Goal: Information Seeking & Learning: Learn about a topic

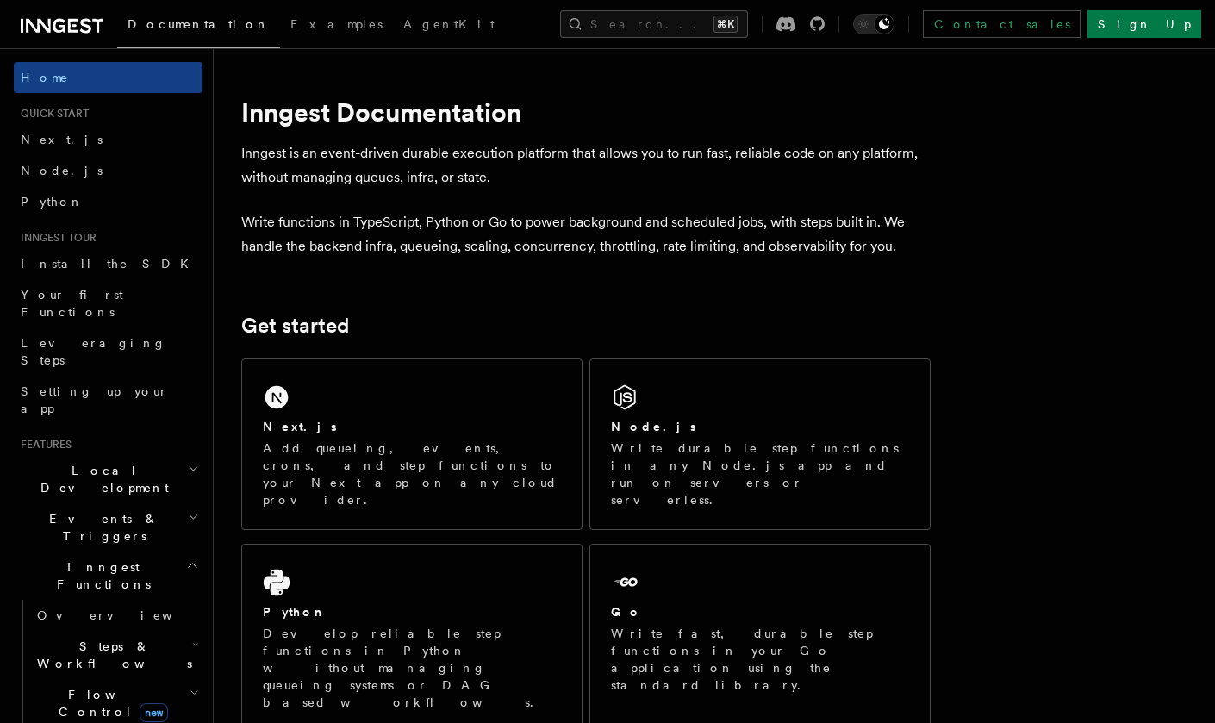
click at [77, 462] on span "Local Development" at bounding box center [101, 479] width 174 height 34
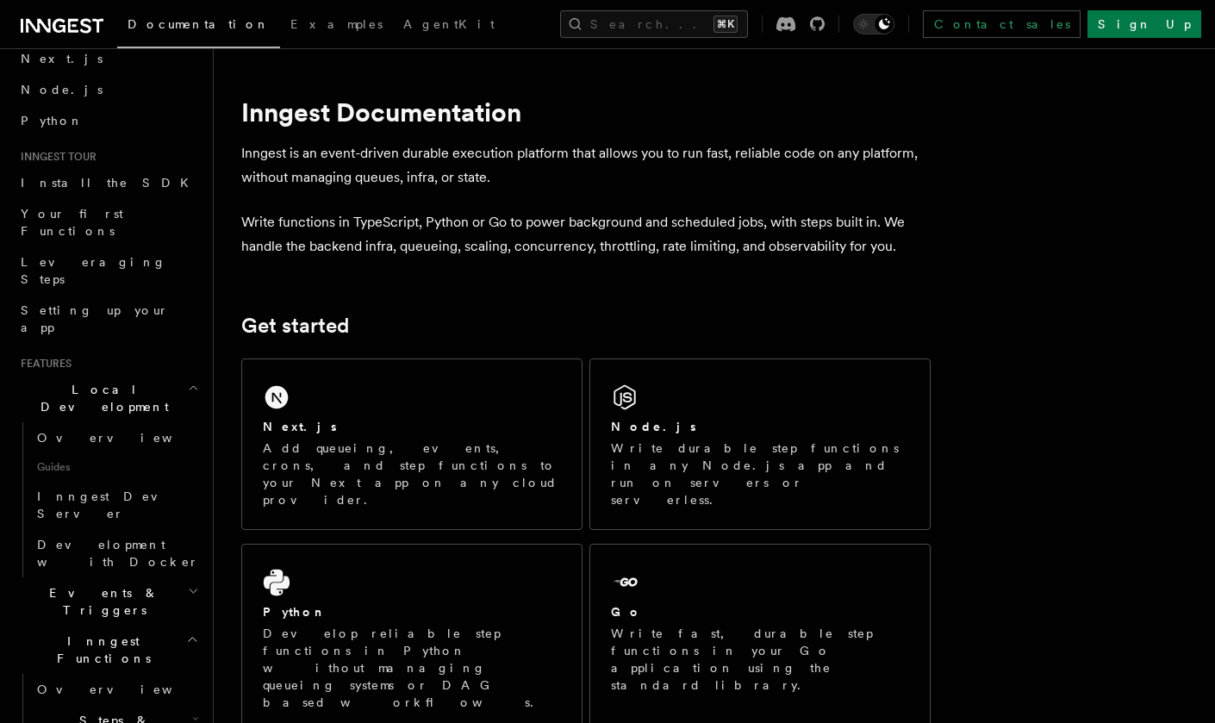
scroll to position [82, 0]
click at [102, 489] on span "Inngest Dev Server" at bounding box center [110, 504] width 147 height 31
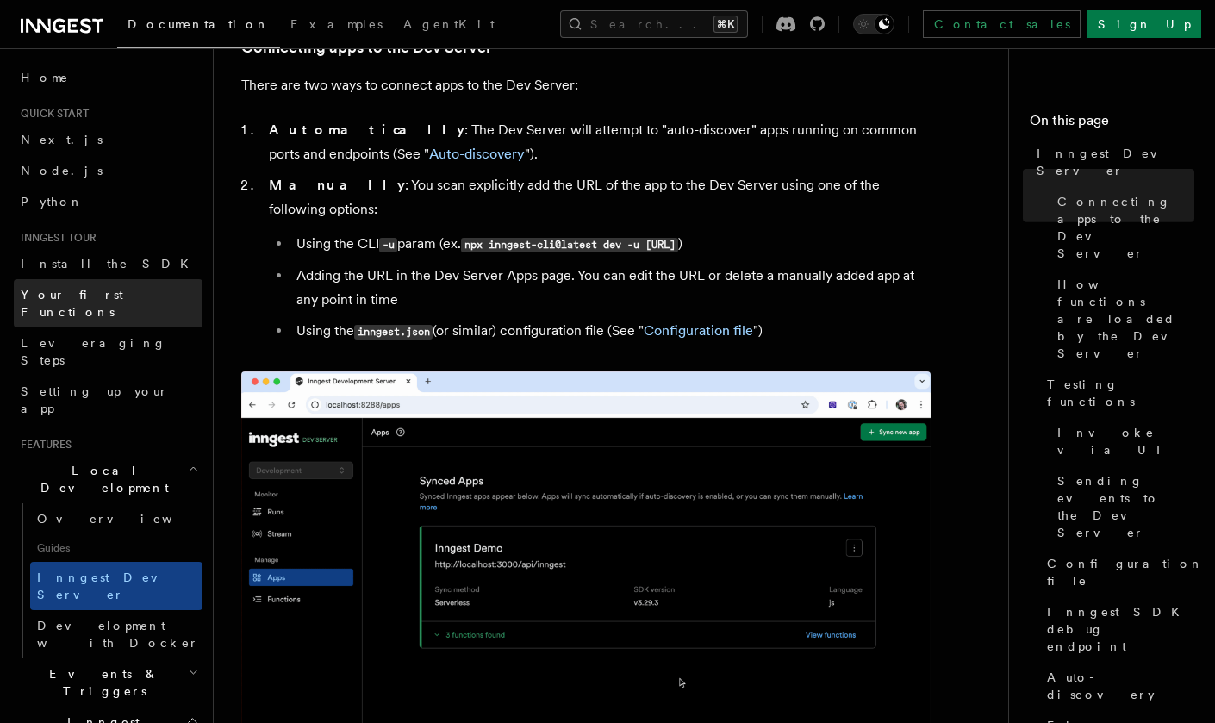
scroll to position [1052, 0]
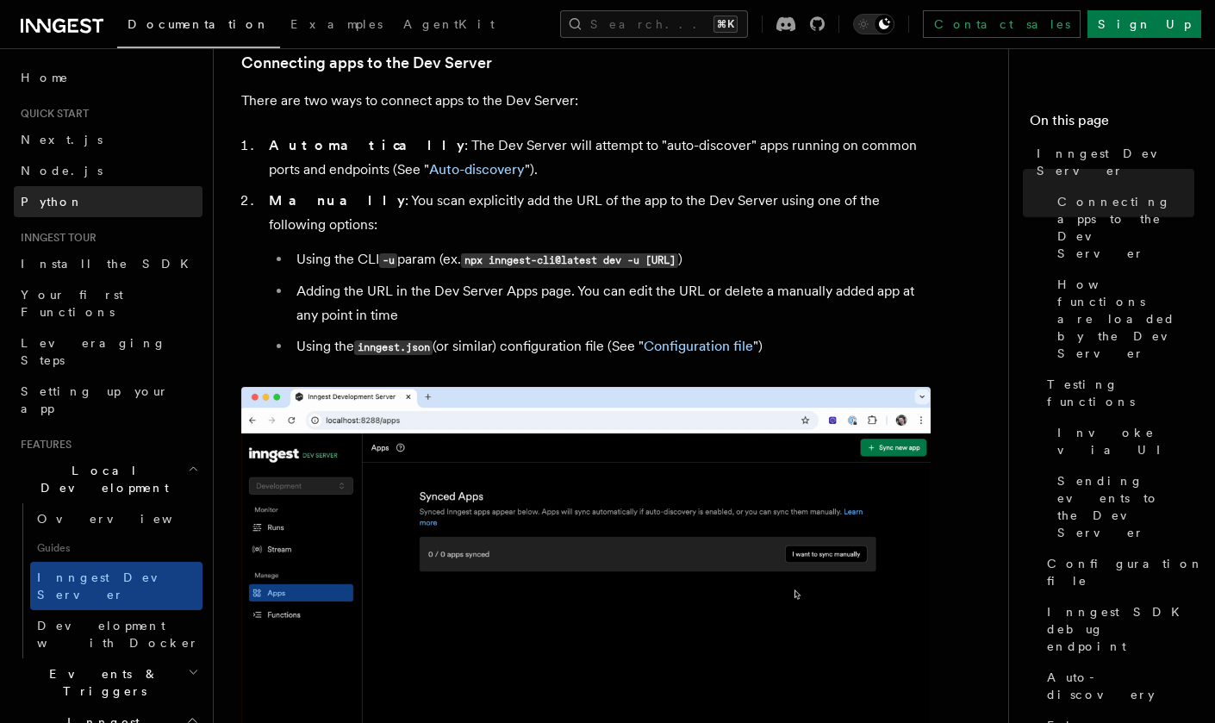
click at [59, 194] on link "Python" at bounding box center [108, 201] width 189 height 31
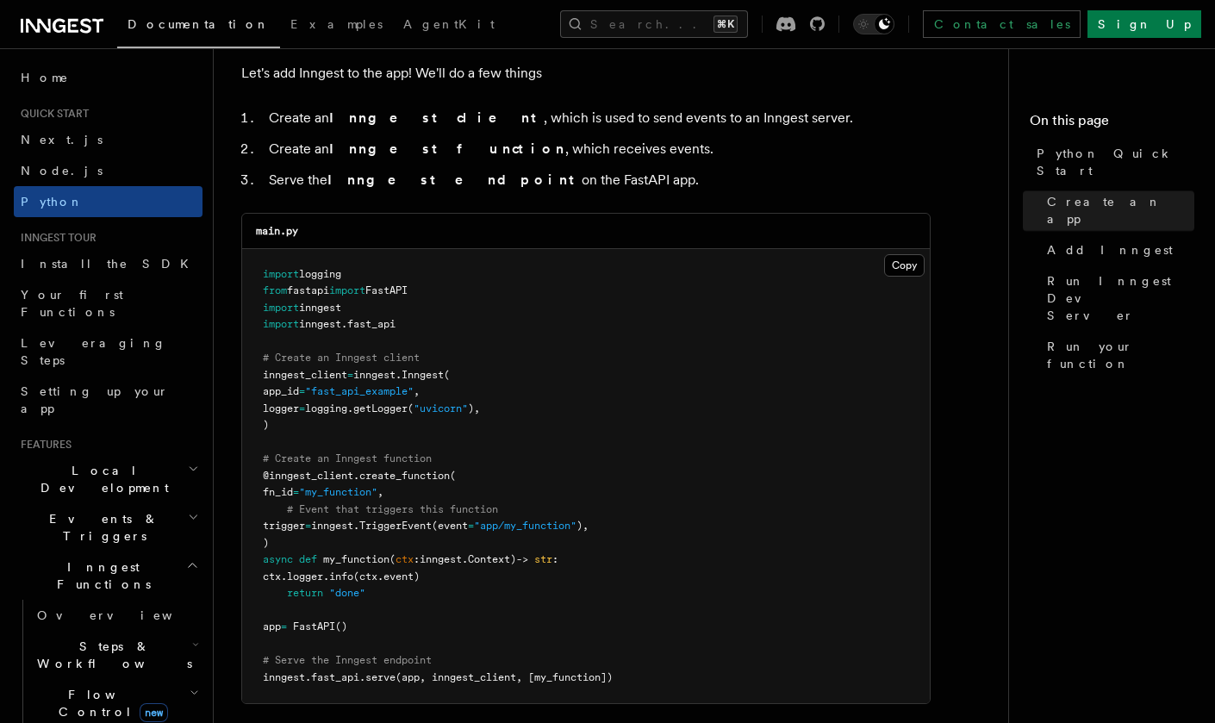
scroll to position [1077, 0]
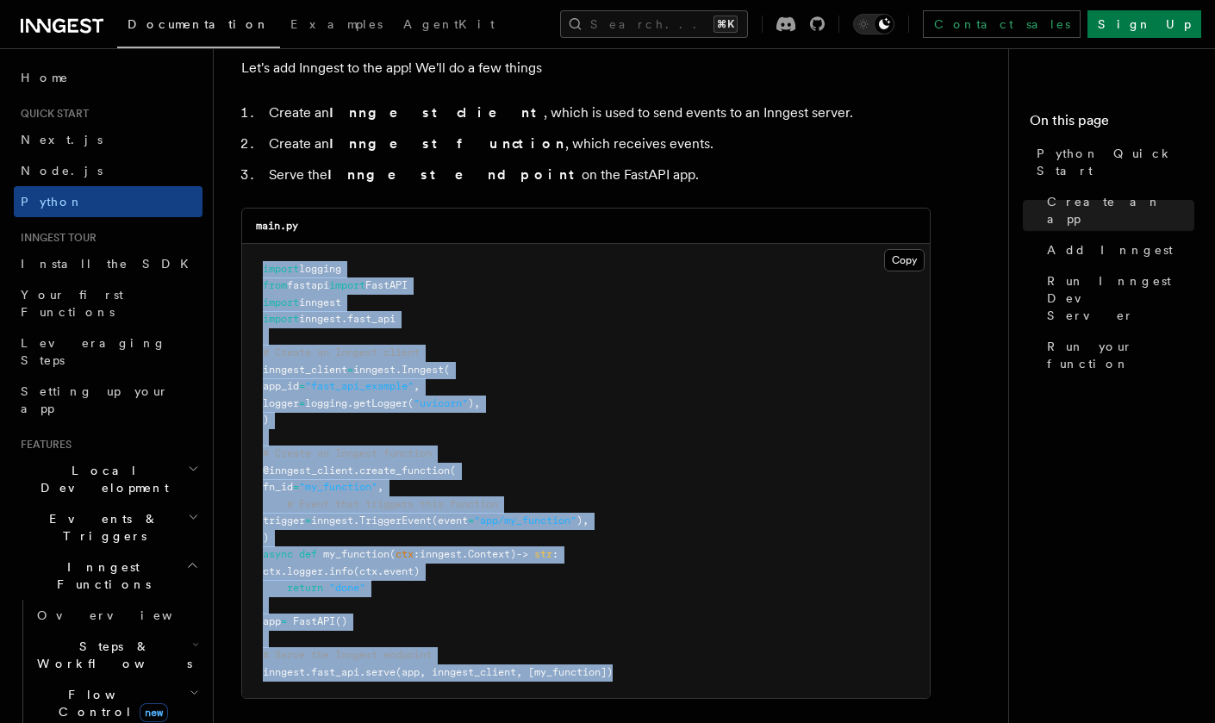
drag, startPoint x: 629, startPoint y: 654, endPoint x: 219, endPoint y: 257, distance: 571.1
click at [906, 264] on button "Copy Copied" at bounding box center [904, 260] width 41 height 22
click at [122, 503] on h2 "Events & Triggers" at bounding box center [108, 527] width 189 height 48
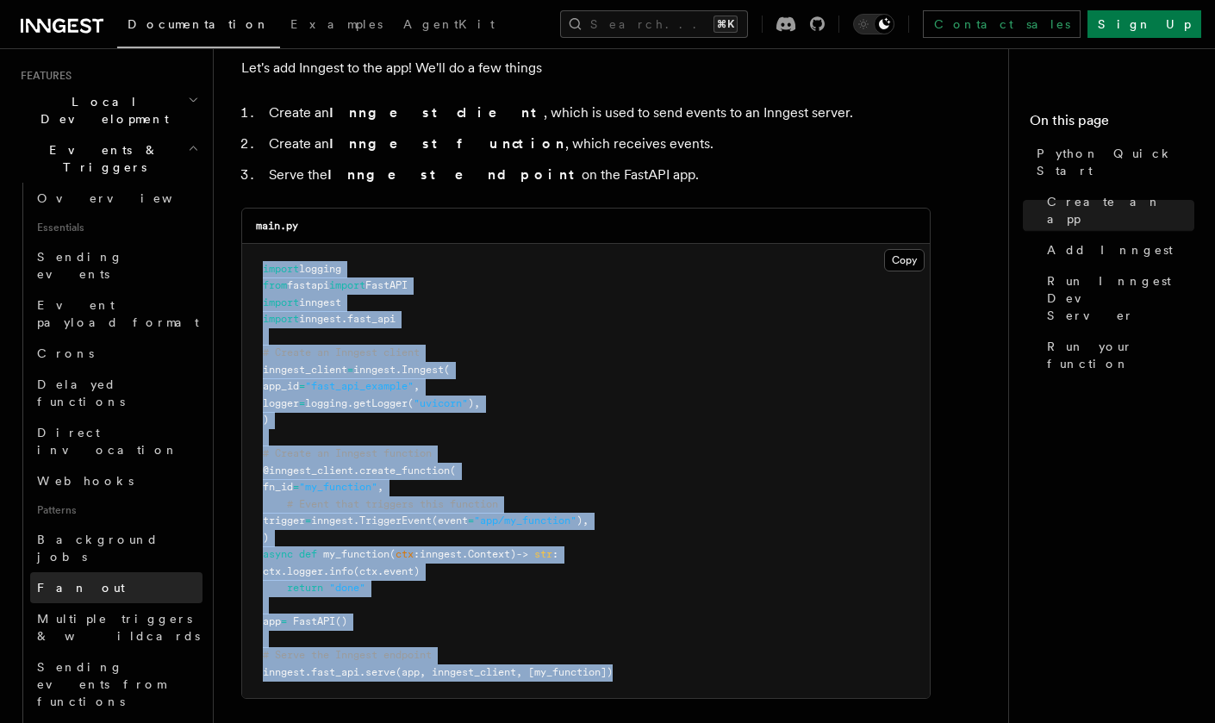
scroll to position [376, 0]
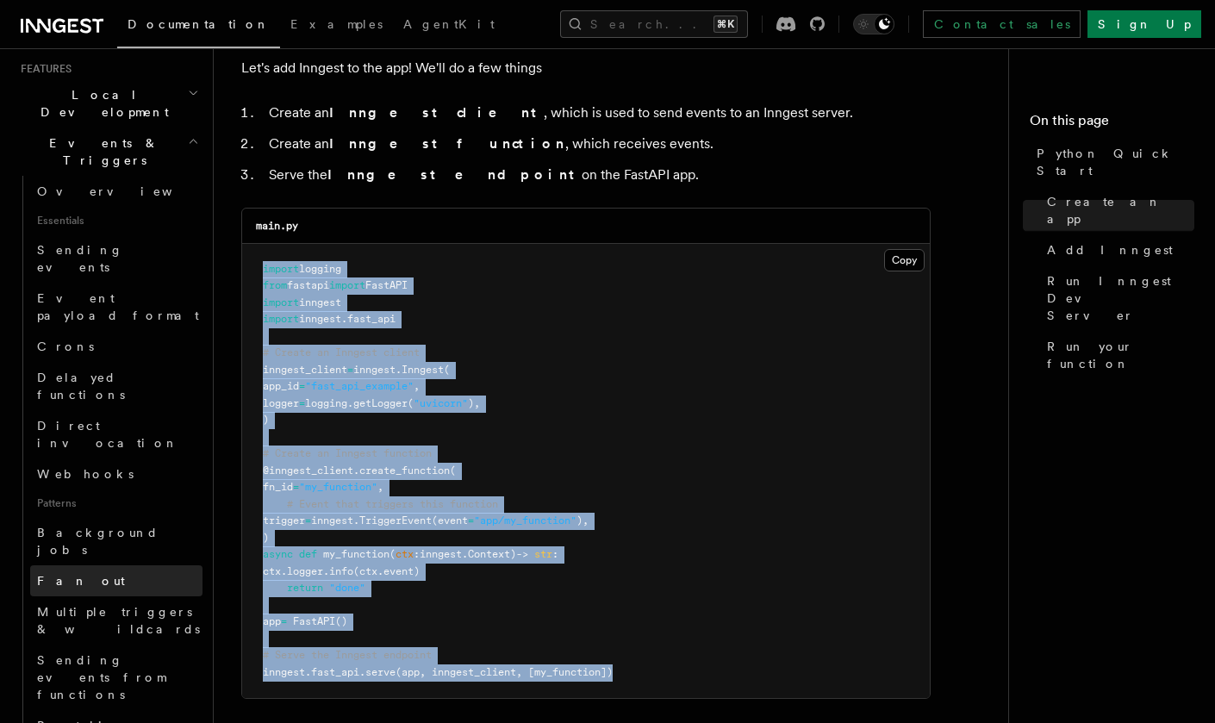
click at [71, 574] on span "Fan out" at bounding box center [81, 581] width 88 height 14
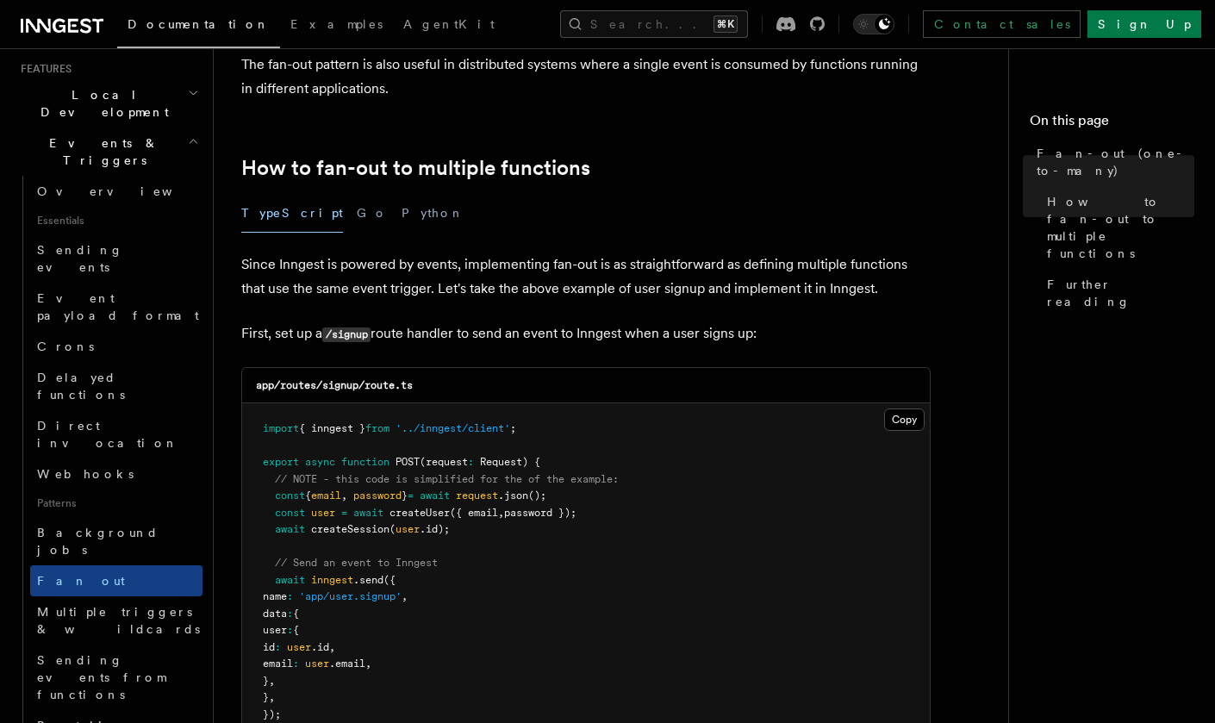
scroll to position [817, 0]
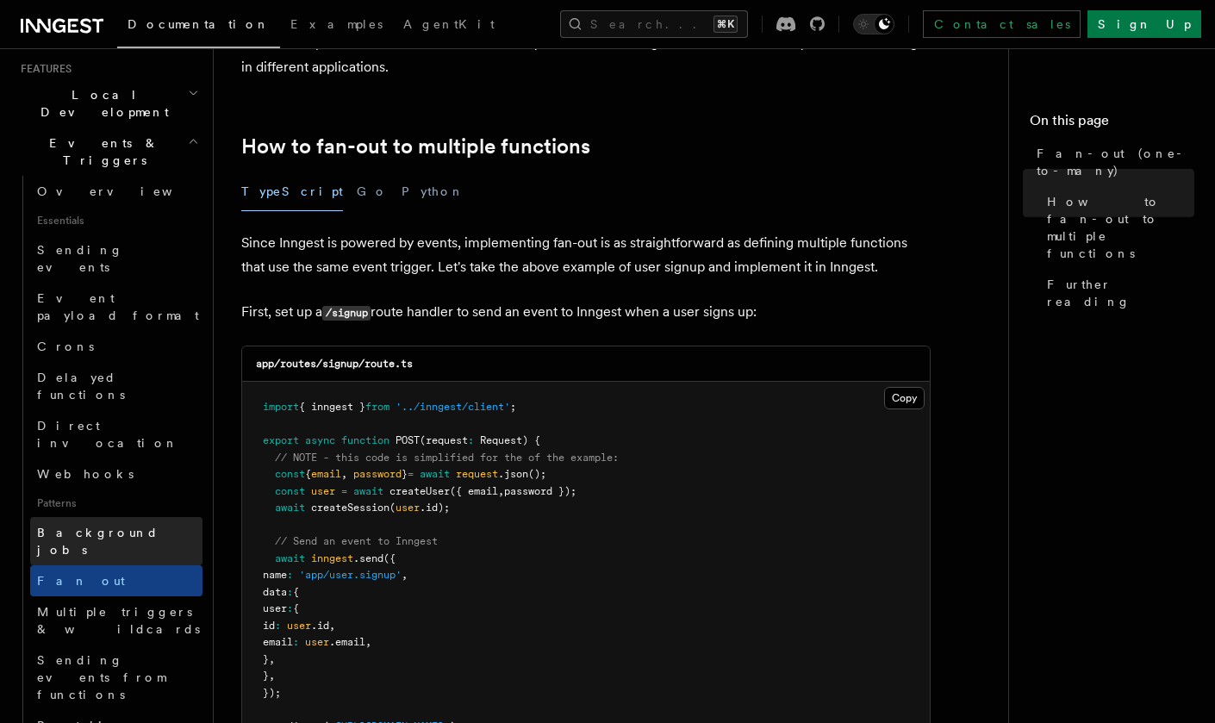
click at [89, 526] on span "Background jobs" at bounding box center [98, 541] width 122 height 31
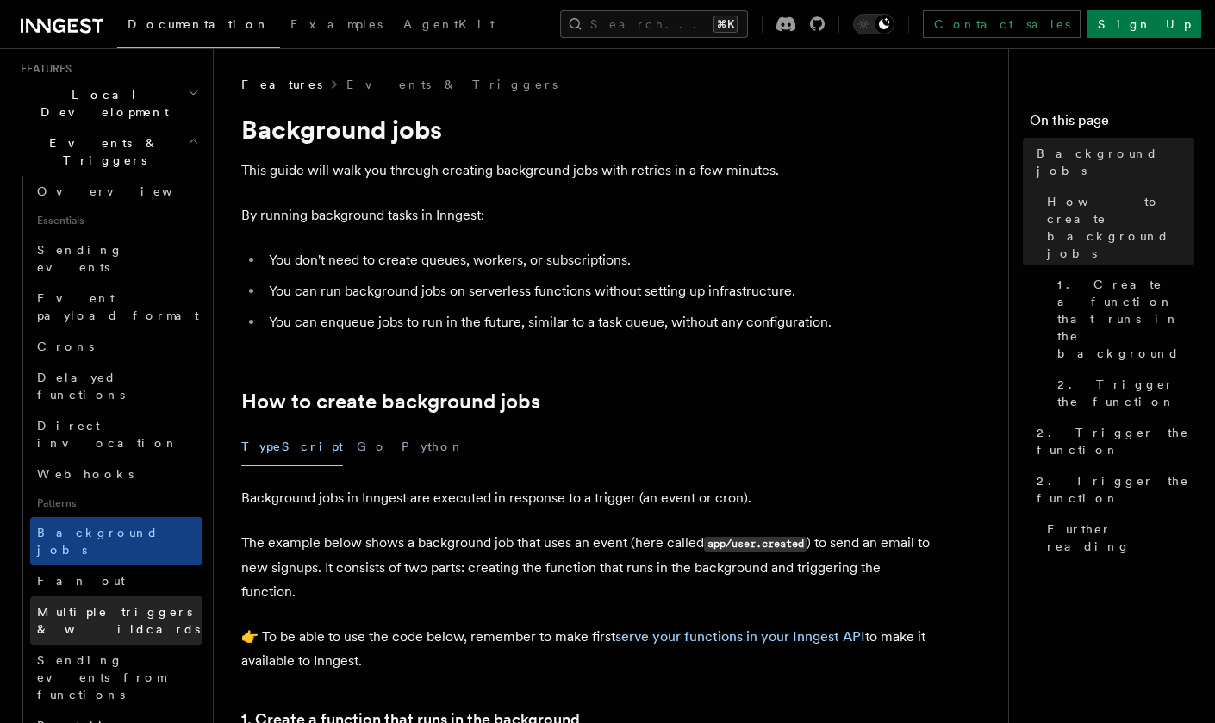
click at [121, 605] on span "Multiple triggers & wildcards" at bounding box center [118, 620] width 163 height 31
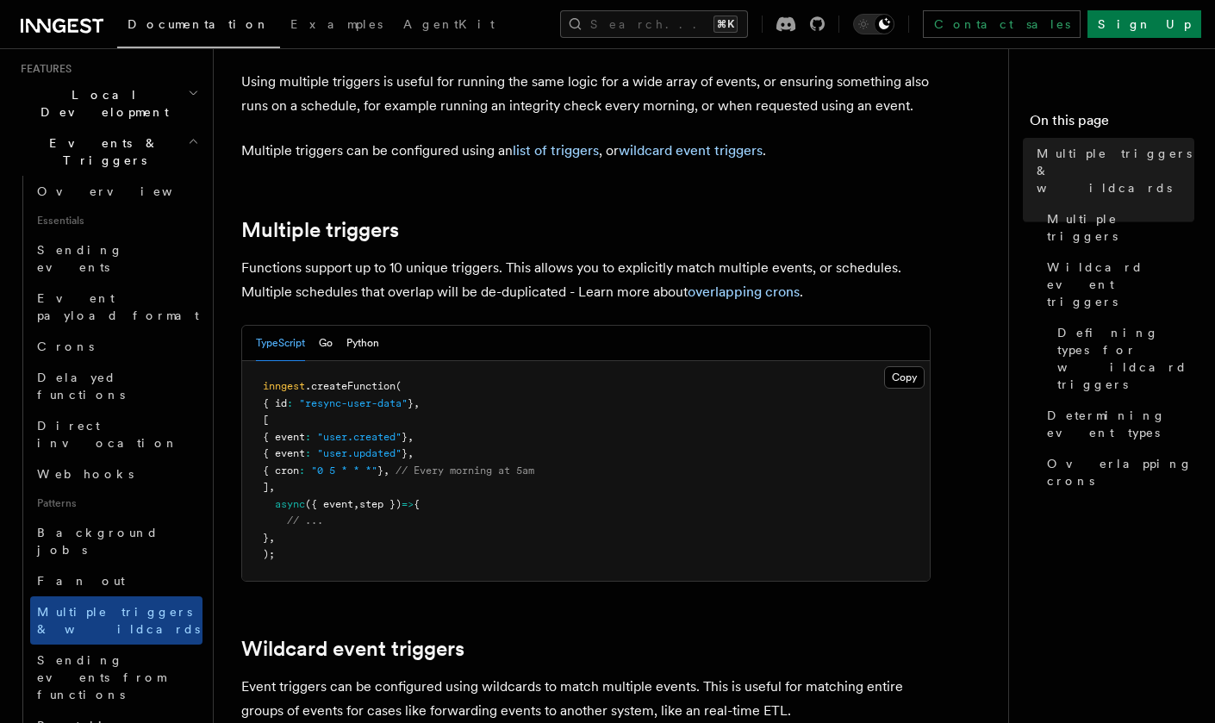
scroll to position [138, 0]
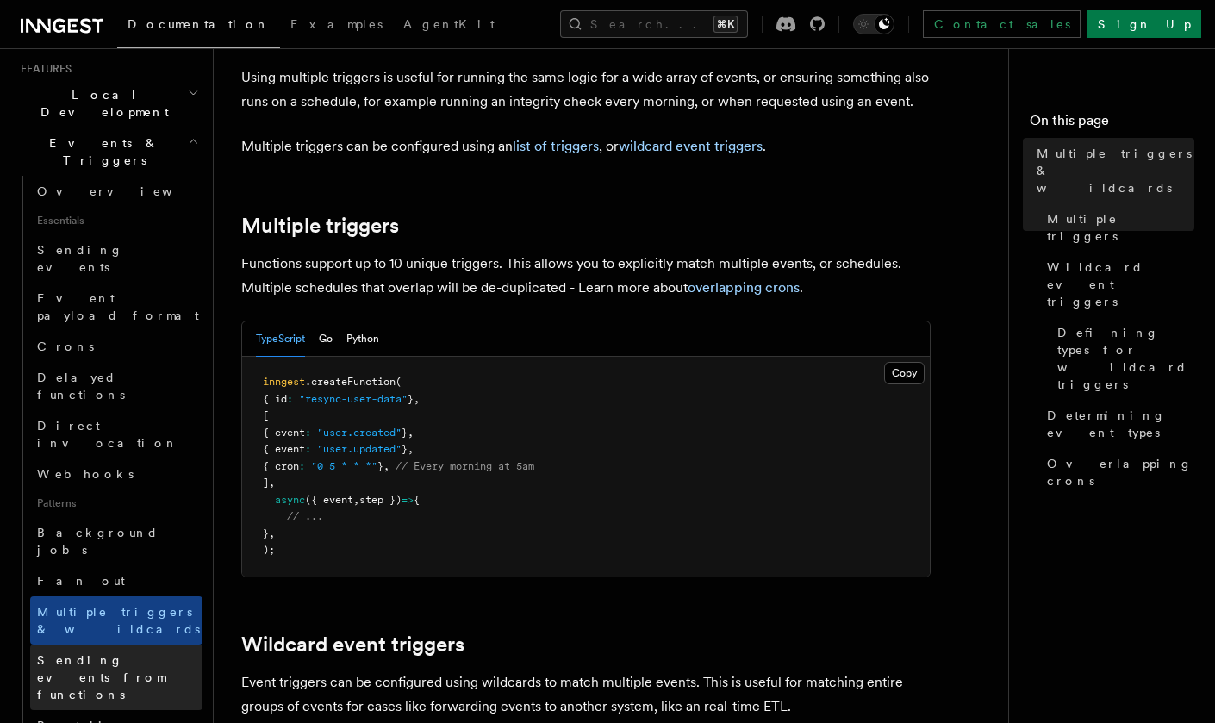
click at [98, 653] on span "Sending events from functions" at bounding box center [101, 677] width 128 height 48
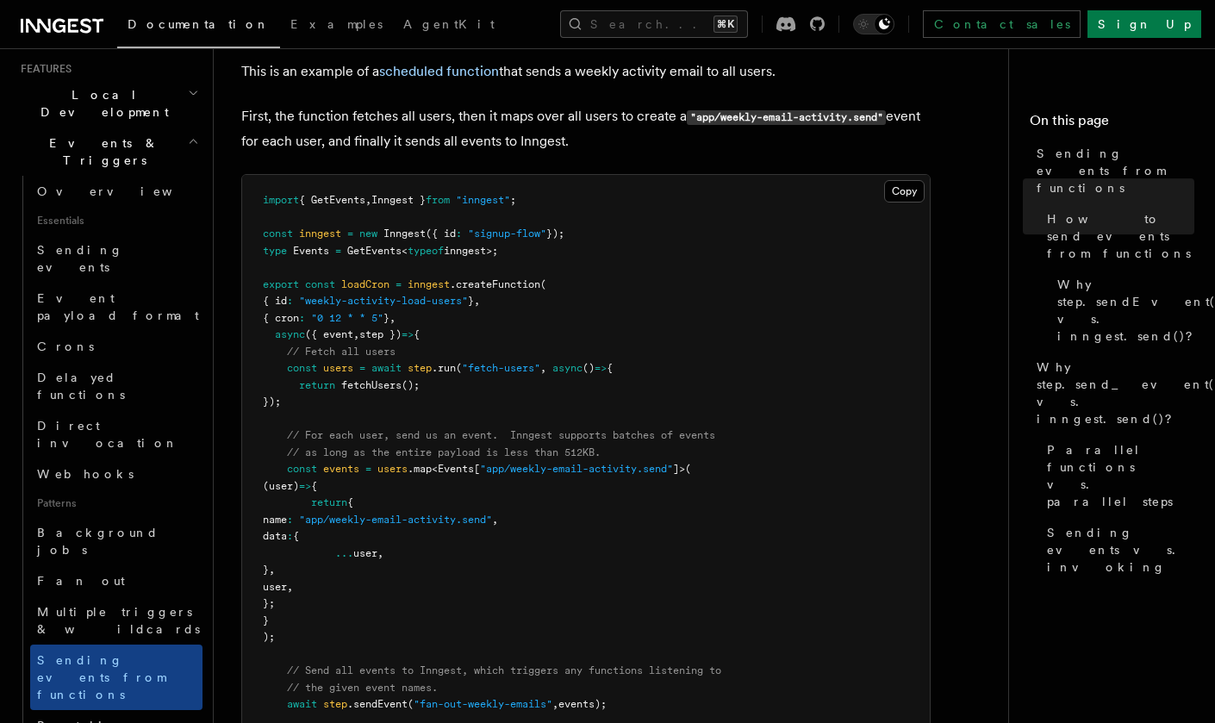
scroll to position [658, 0]
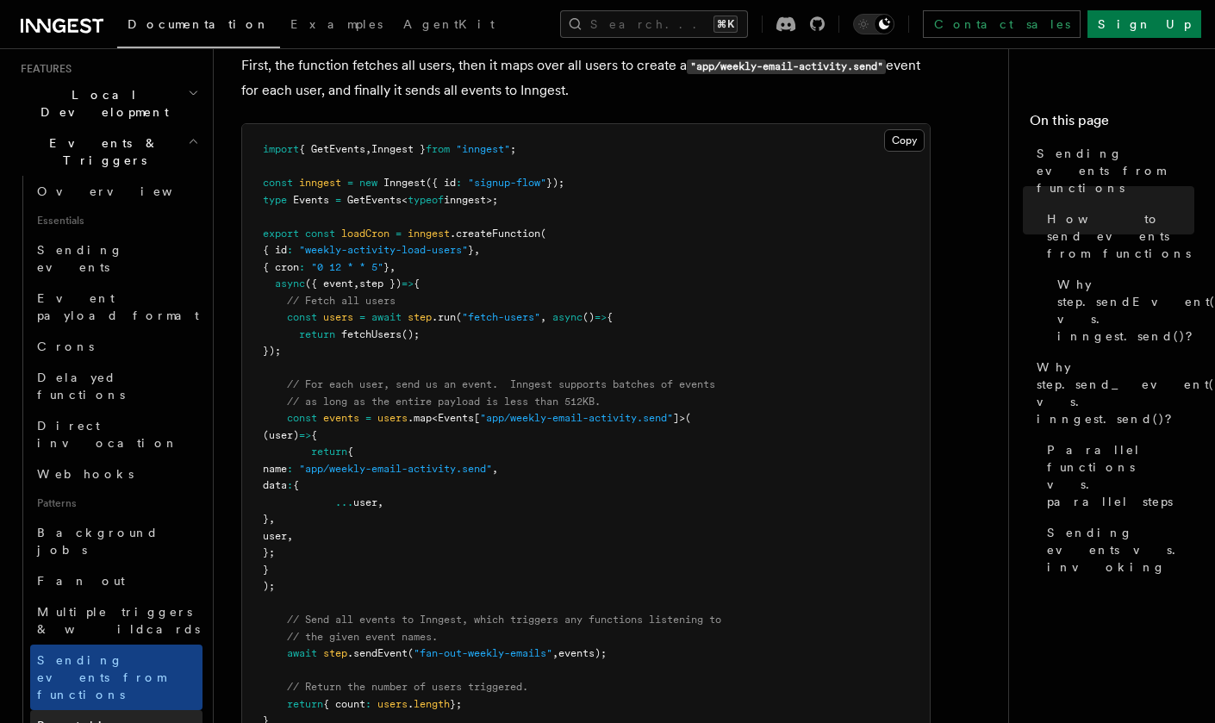
click at [86, 719] on span "Batching events" at bounding box center [85, 734] width 97 height 31
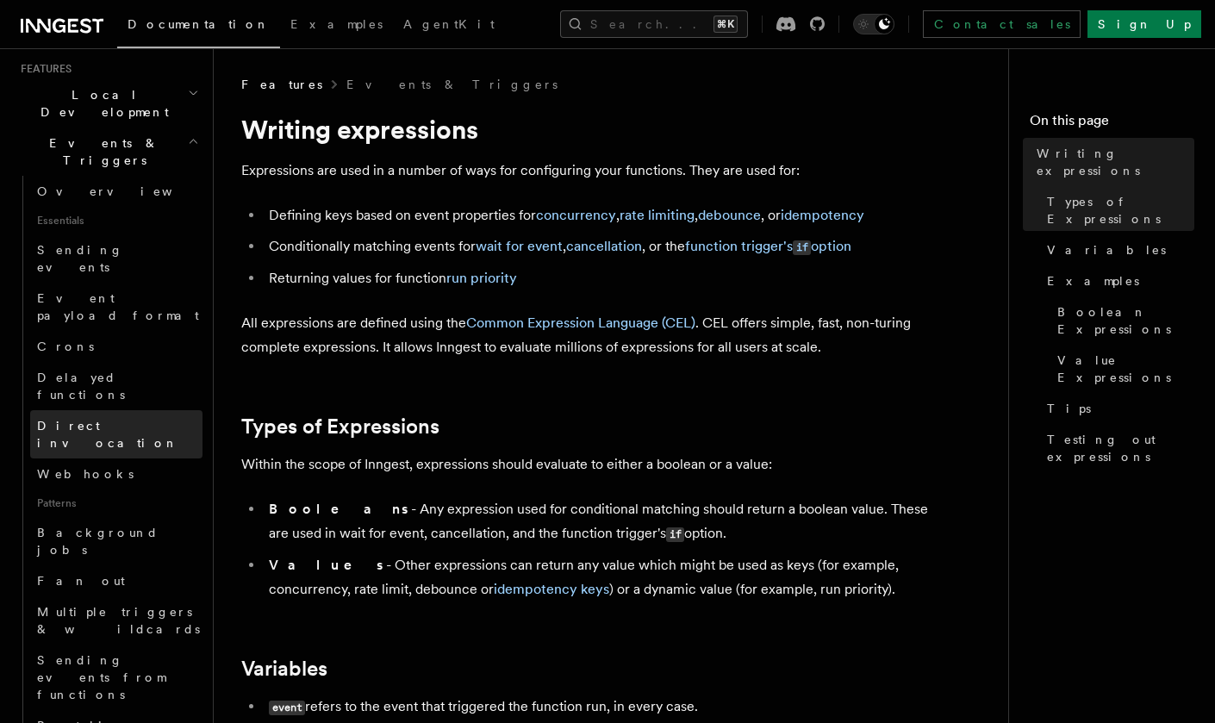
click at [87, 419] on span "Direct invocation" at bounding box center [107, 434] width 141 height 31
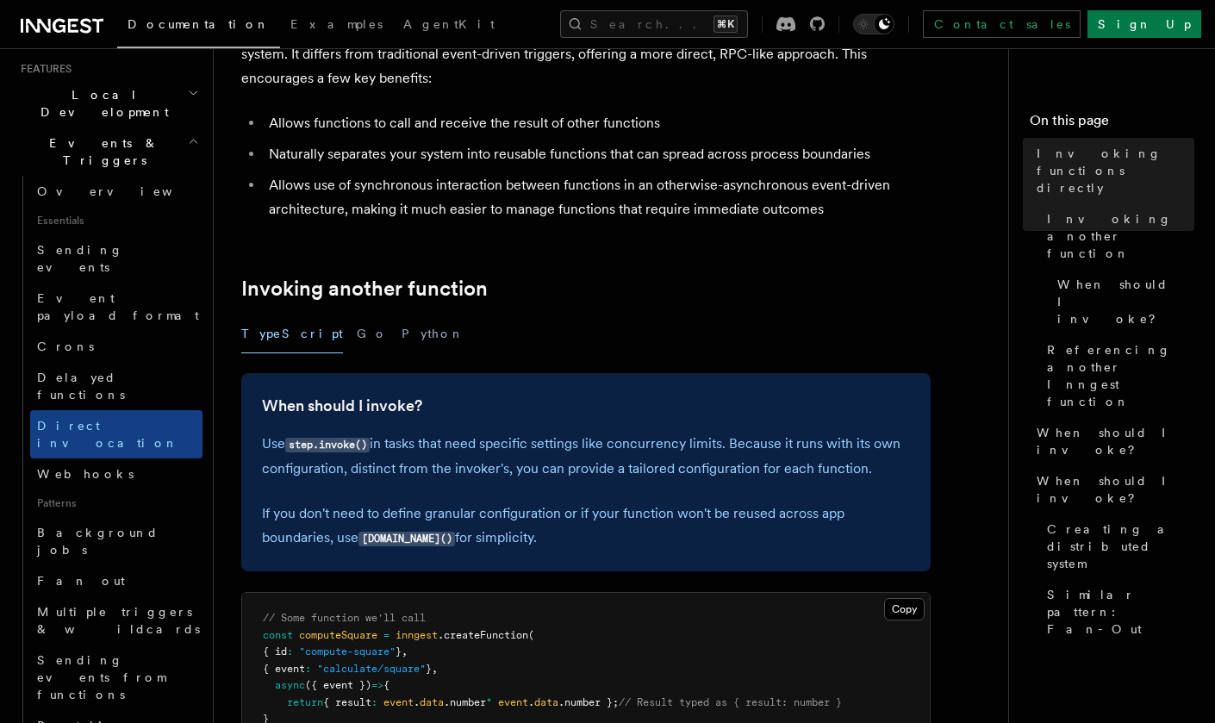
scroll to position [143, 0]
click at [357, 331] on button "Go" at bounding box center [372, 332] width 31 height 39
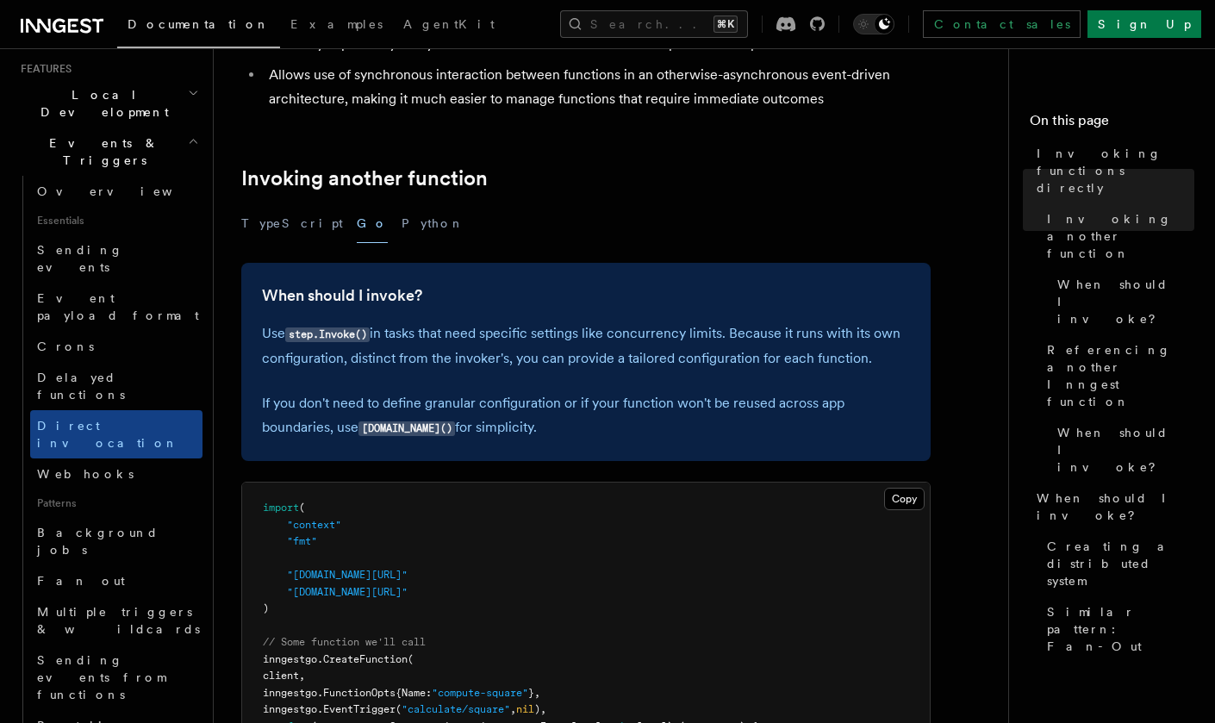
scroll to position [202, 0]
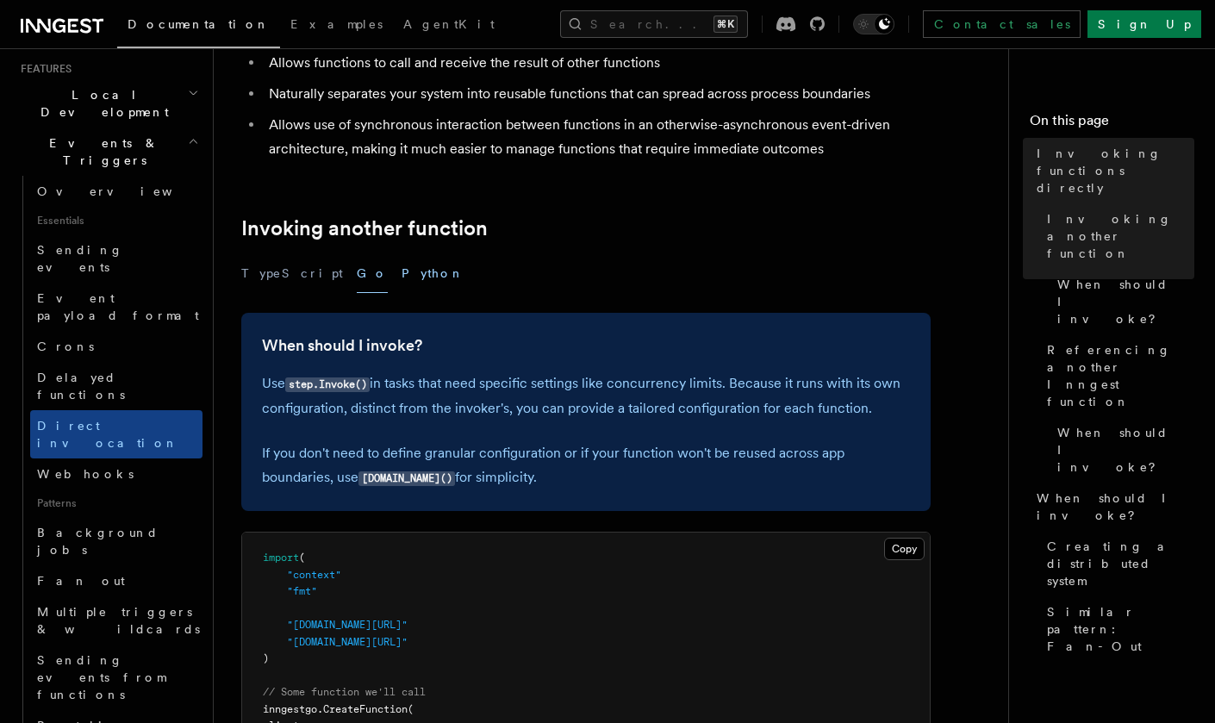
click at [402, 269] on button "Python" at bounding box center [433, 273] width 63 height 39
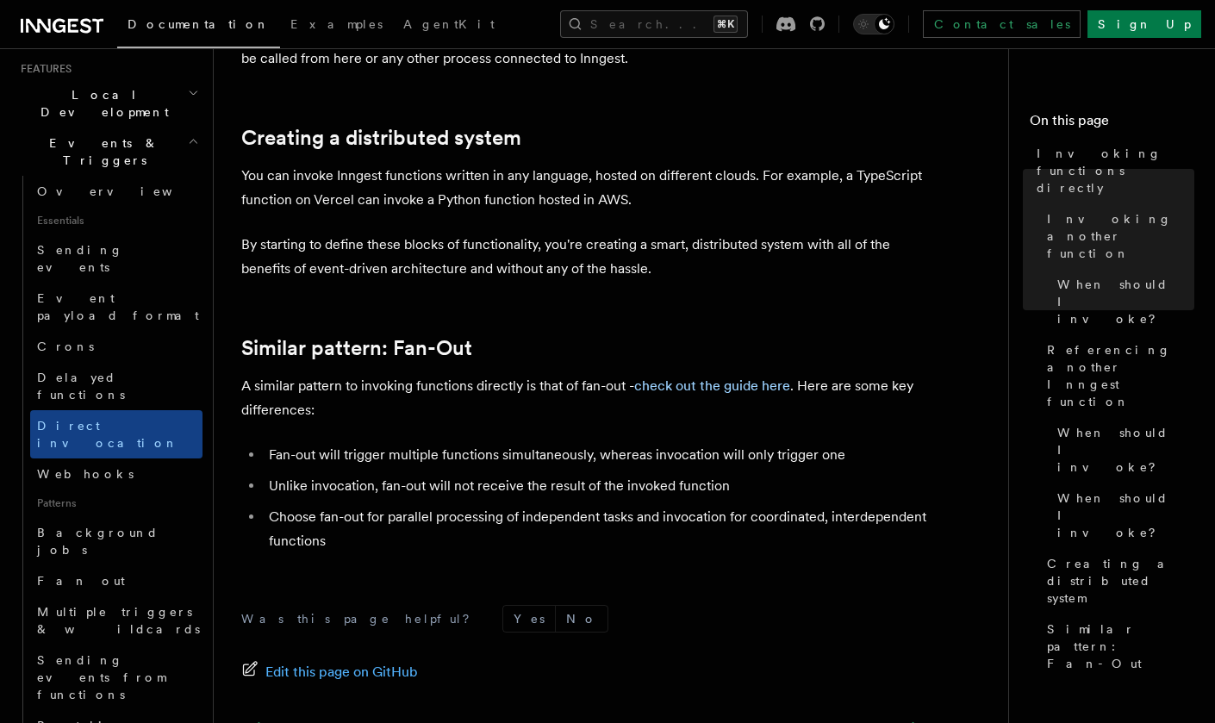
scroll to position [1176, 0]
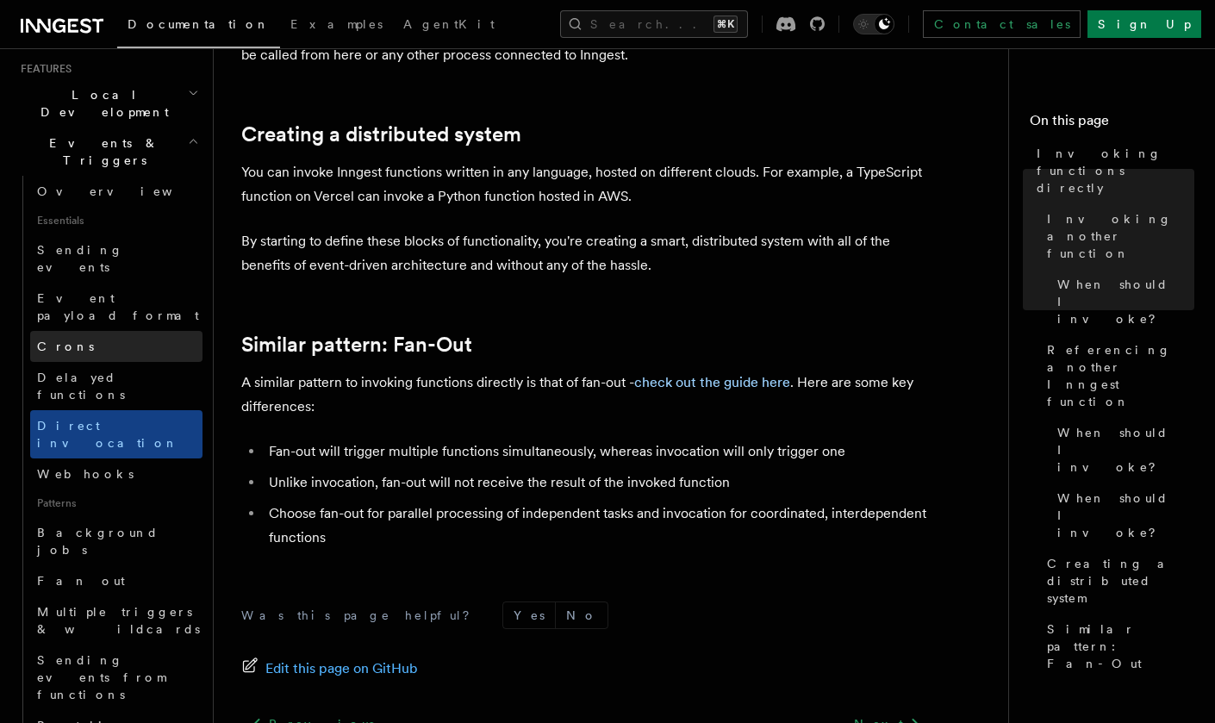
click at [92, 331] on link "Crons" at bounding box center [116, 346] width 172 height 31
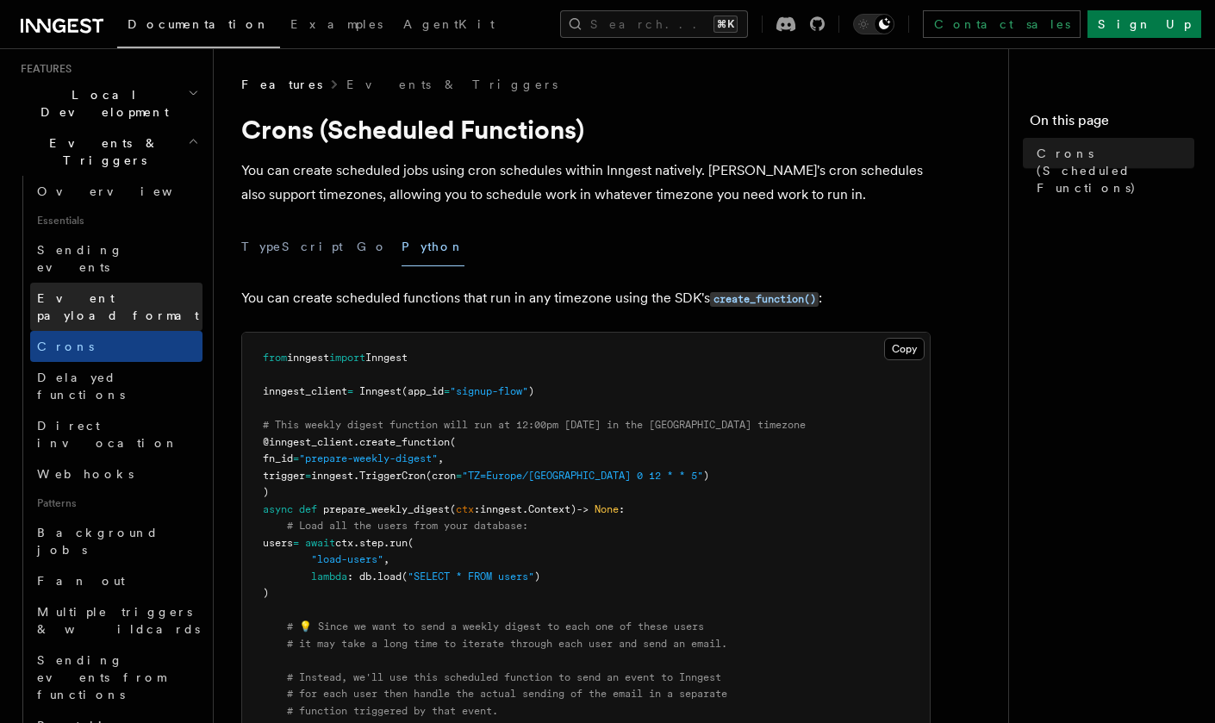
click at [95, 291] on span "Event payload format" at bounding box center [118, 306] width 162 height 31
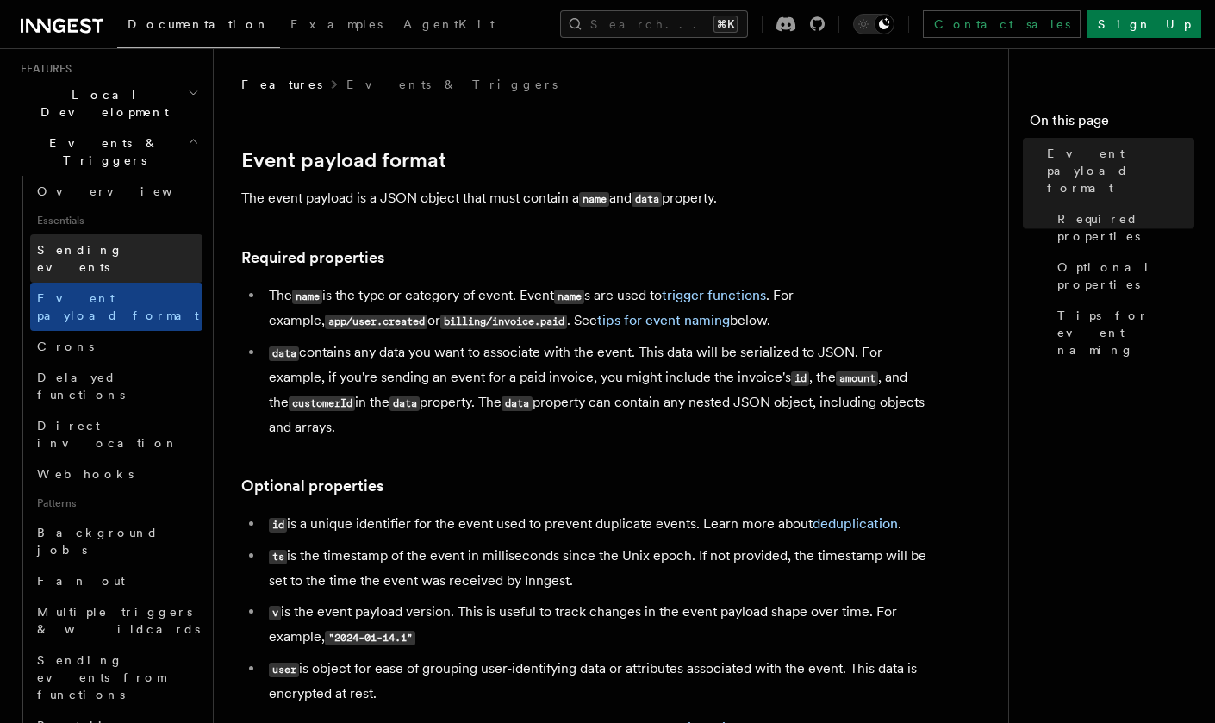
click at [91, 243] on span "Sending events" at bounding box center [80, 258] width 86 height 31
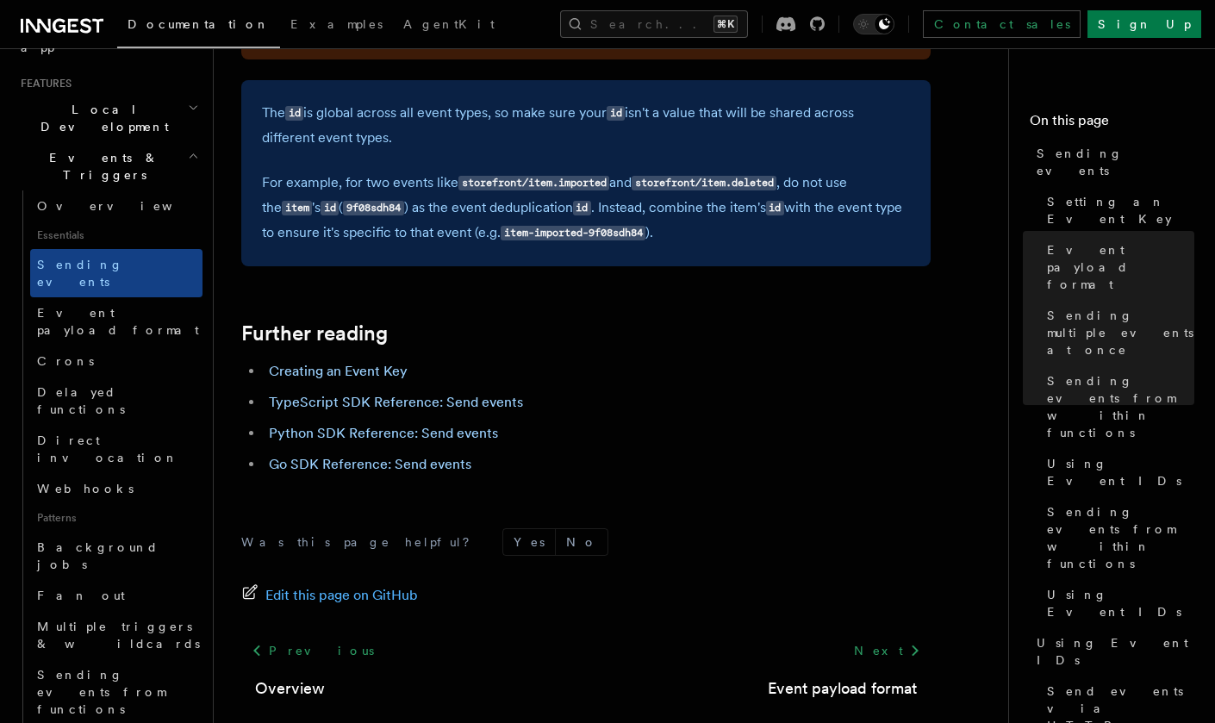
scroll to position [4745, 0]
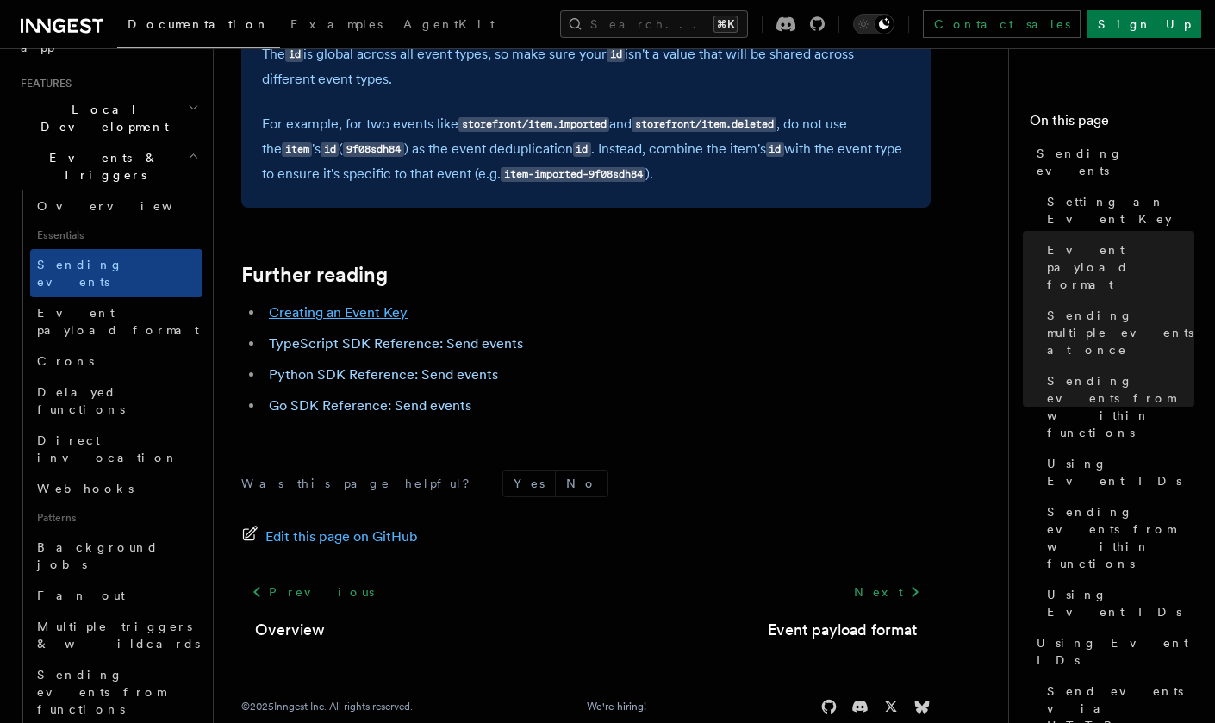
click at [349, 304] on link "Creating an Event Key" at bounding box center [338, 312] width 139 height 16
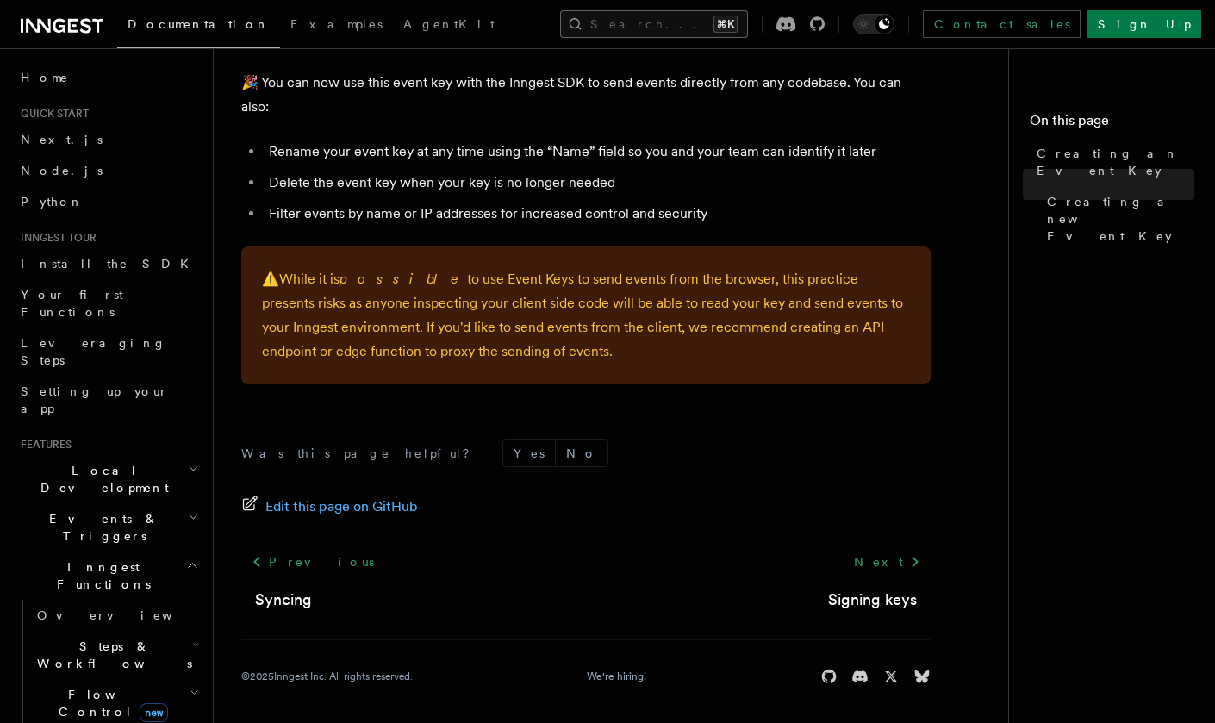
click at [615, 24] on button "Search... ⌘K" at bounding box center [654, 24] width 188 height 28
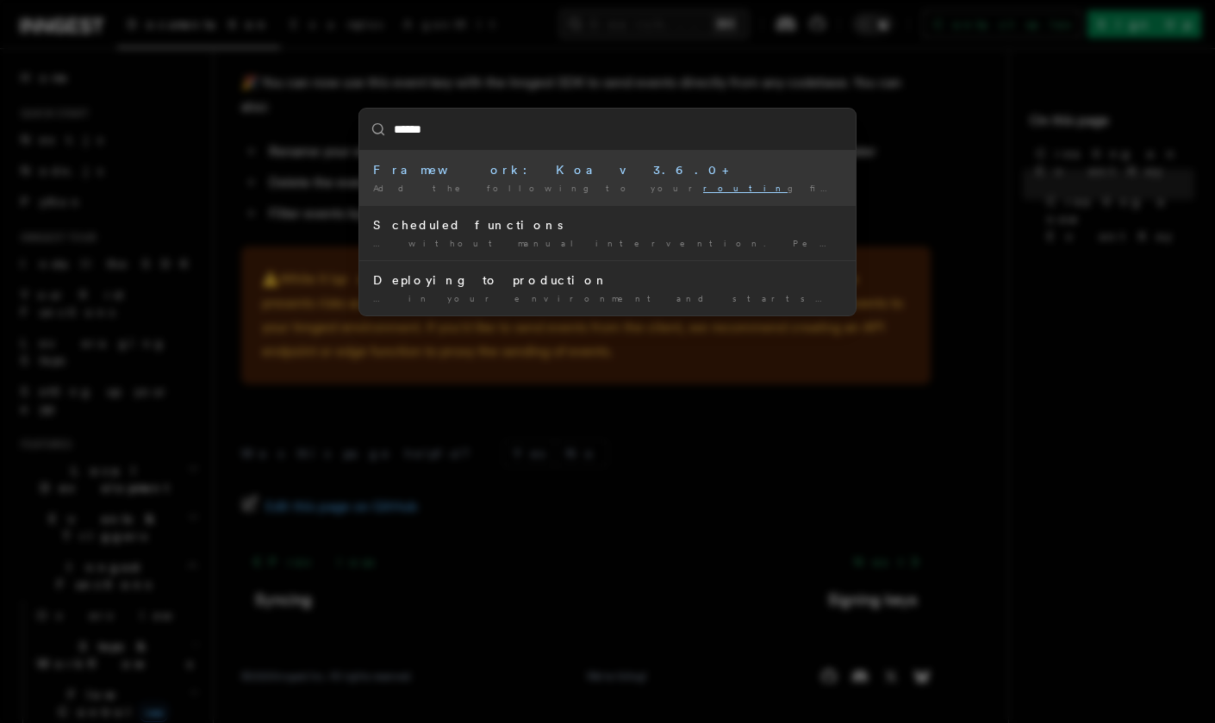
type input "*******"
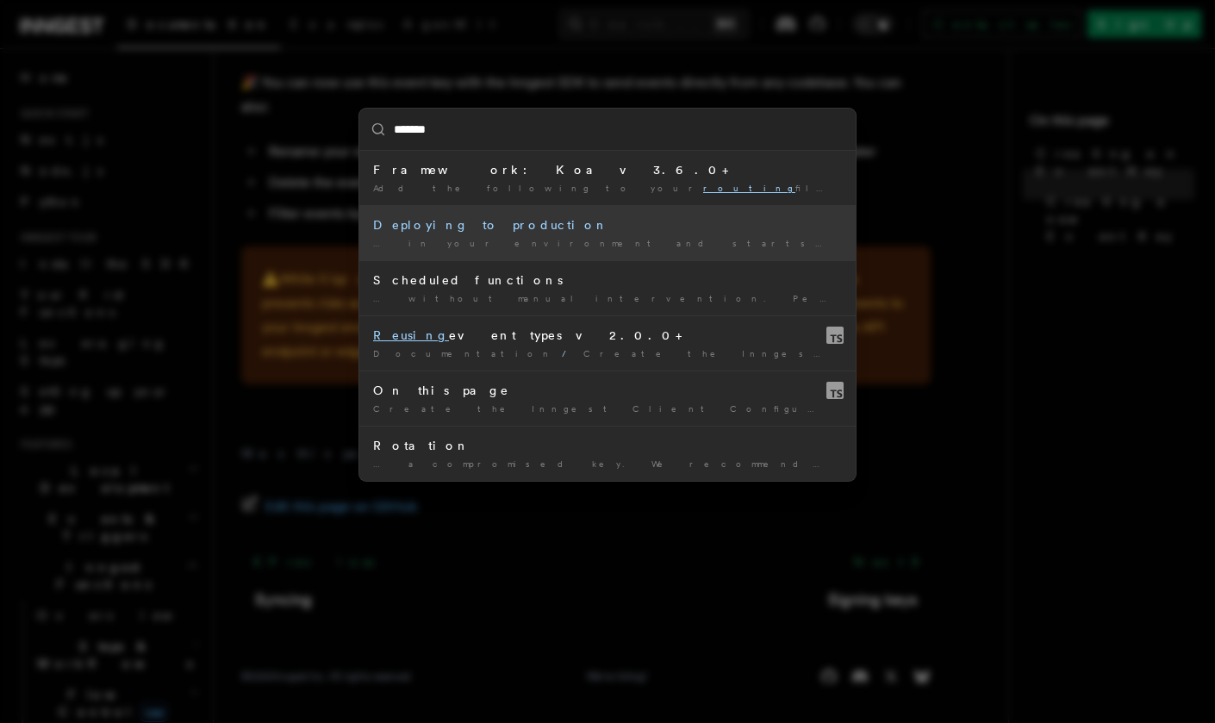
click at [521, 227] on div "Deploying to production" at bounding box center [607, 224] width 469 height 17
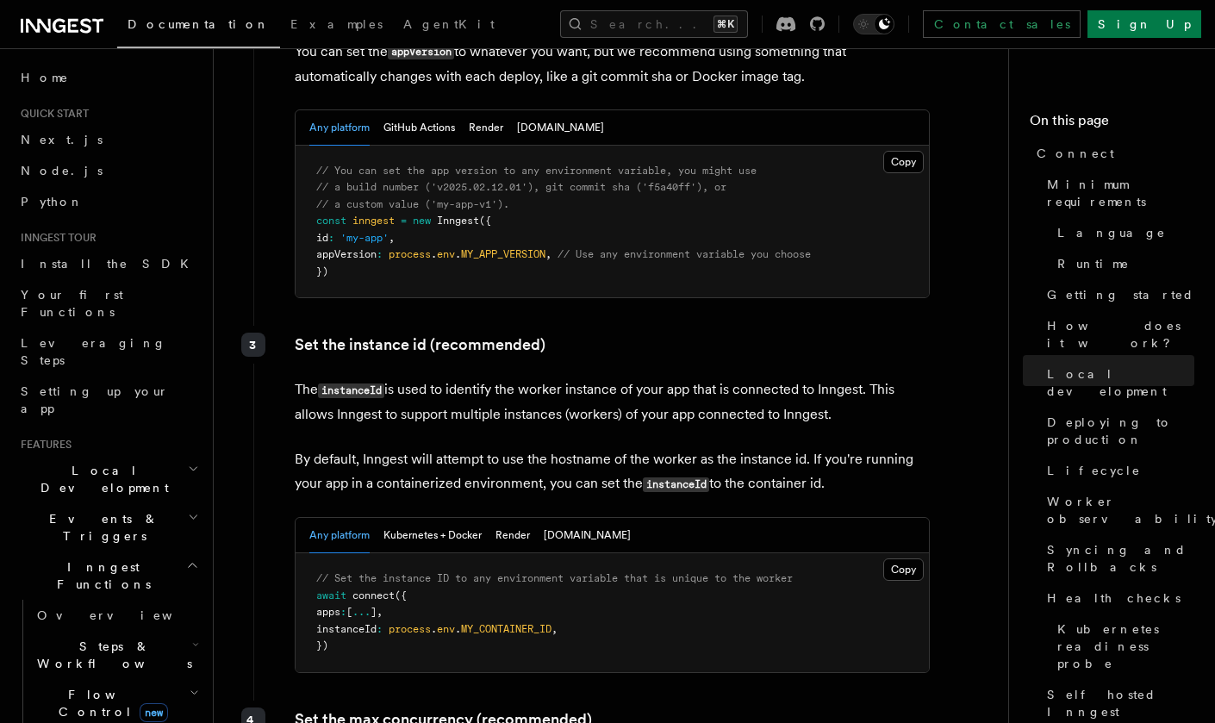
scroll to position [3007, 0]
click at [477, 518] on button "Kubernetes + Docker" at bounding box center [433, 535] width 98 height 35
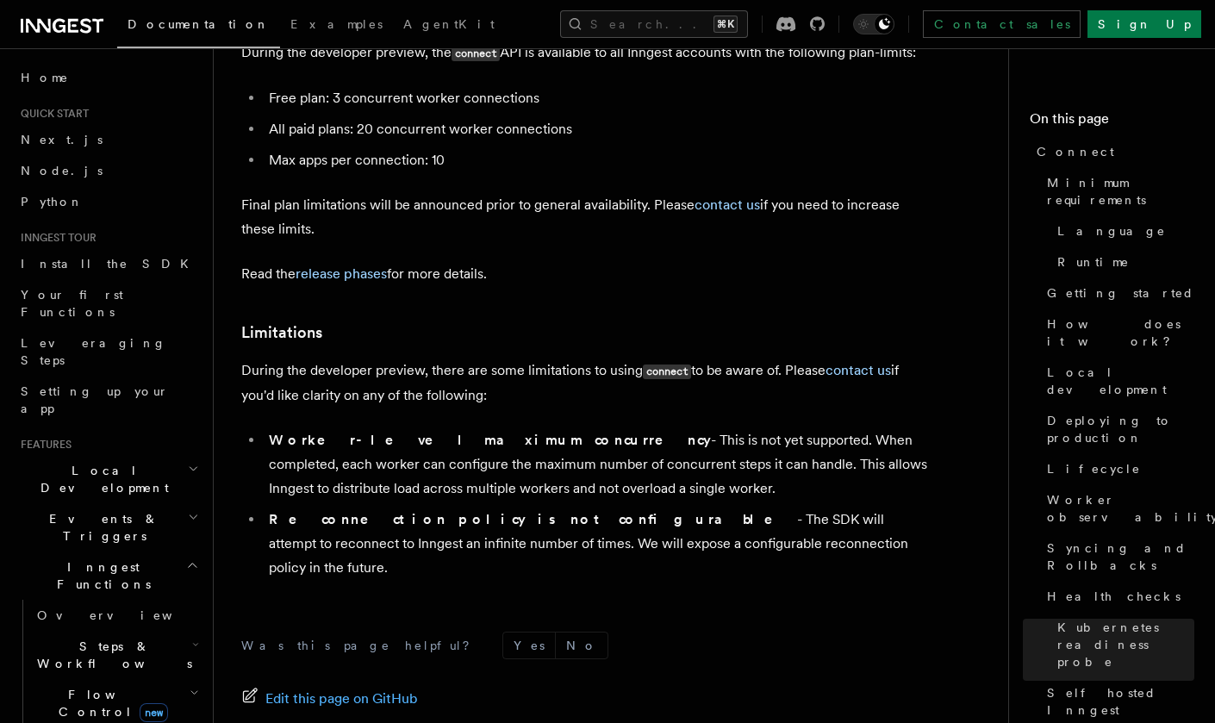
scroll to position [1, 0]
click at [67, 510] on span "Events & Triggers" at bounding box center [101, 527] width 174 height 34
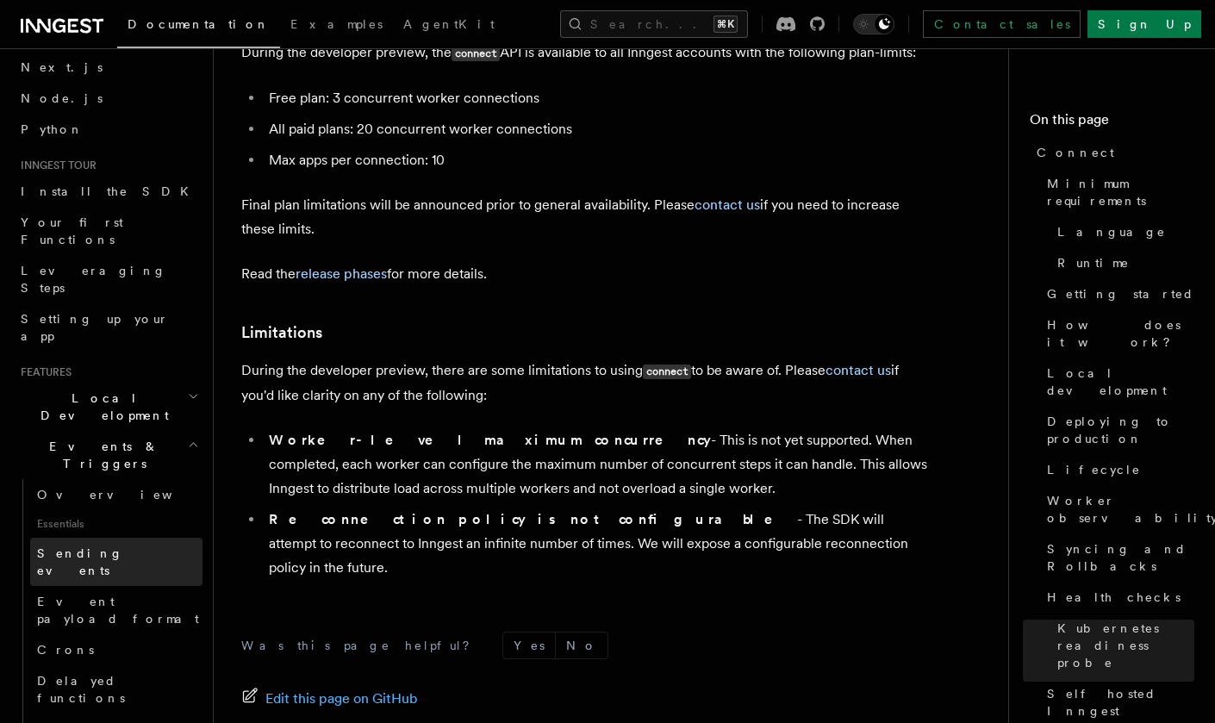
scroll to position [118, 0]
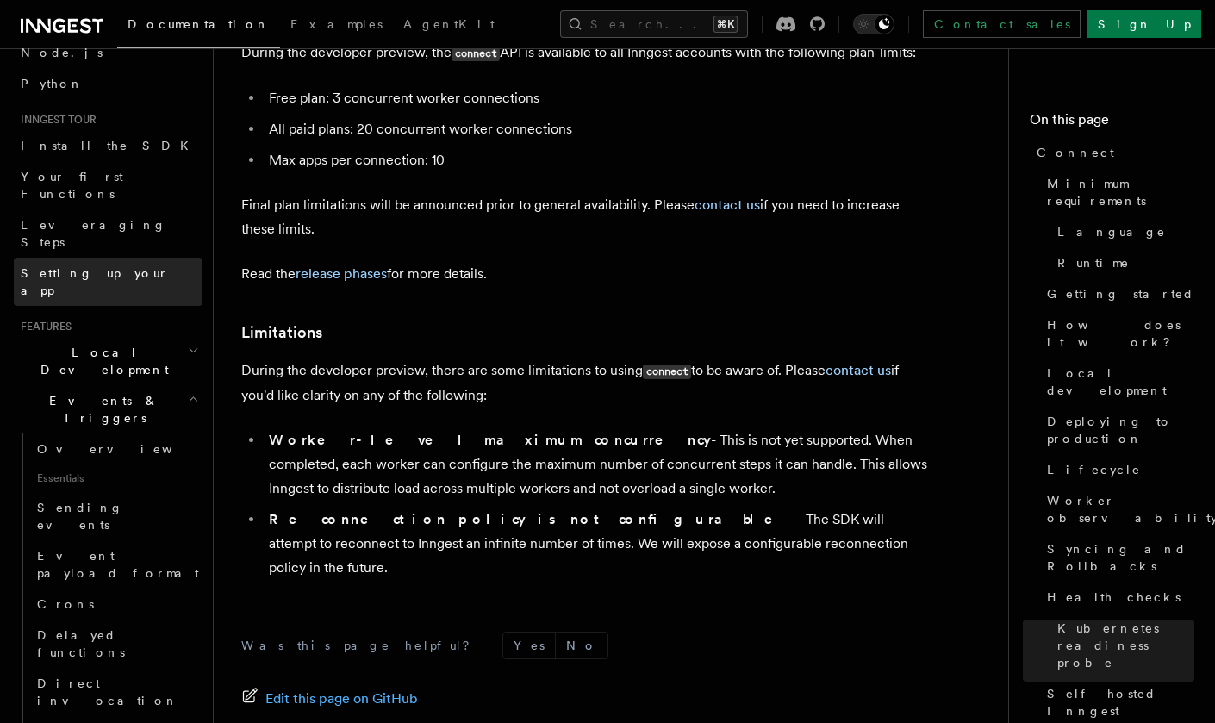
click at [72, 258] on link "Setting up your app" at bounding box center [108, 282] width 189 height 48
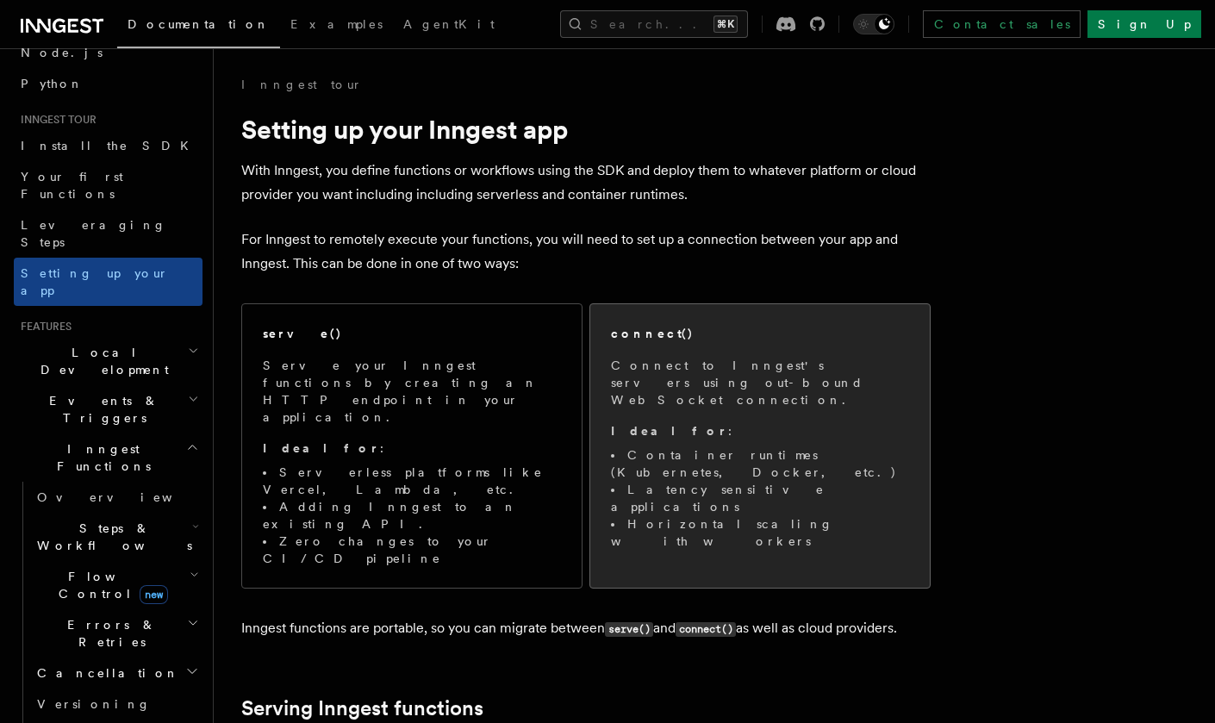
click at [695, 345] on div "connect() Connect to Inngest's servers using out-bound WebSocket connection. Id…" at bounding box center [760, 437] width 298 height 225
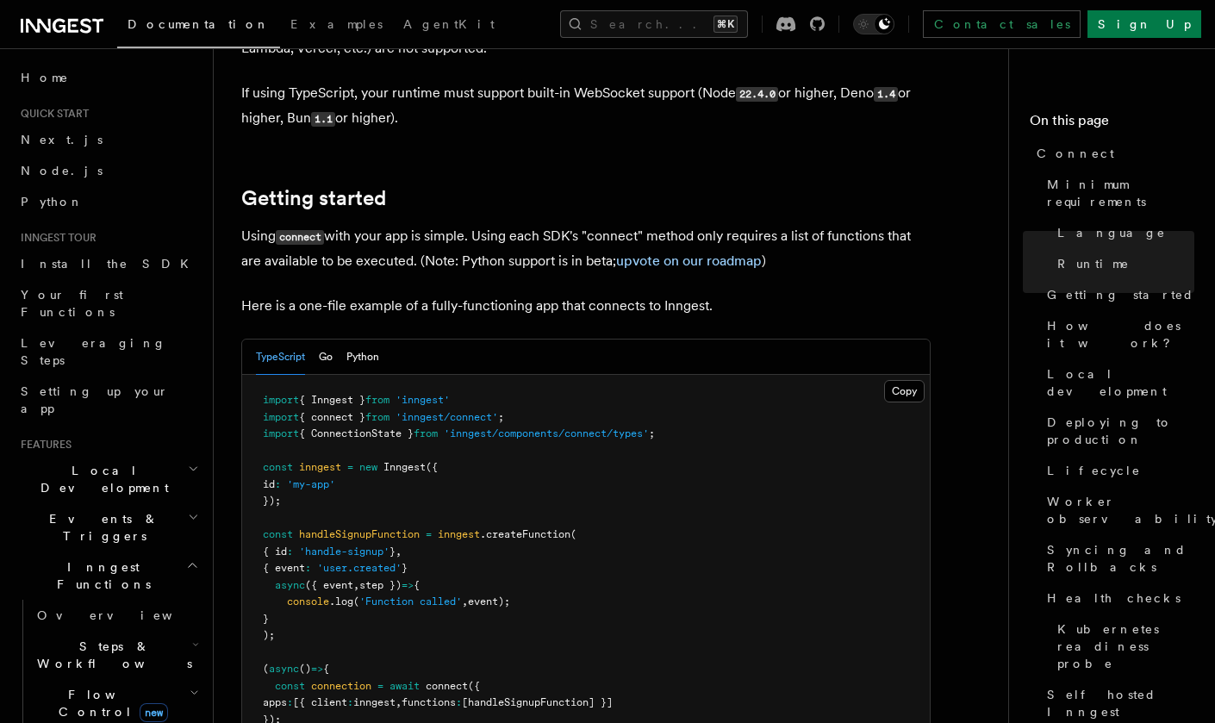
scroll to position [1016, 0]
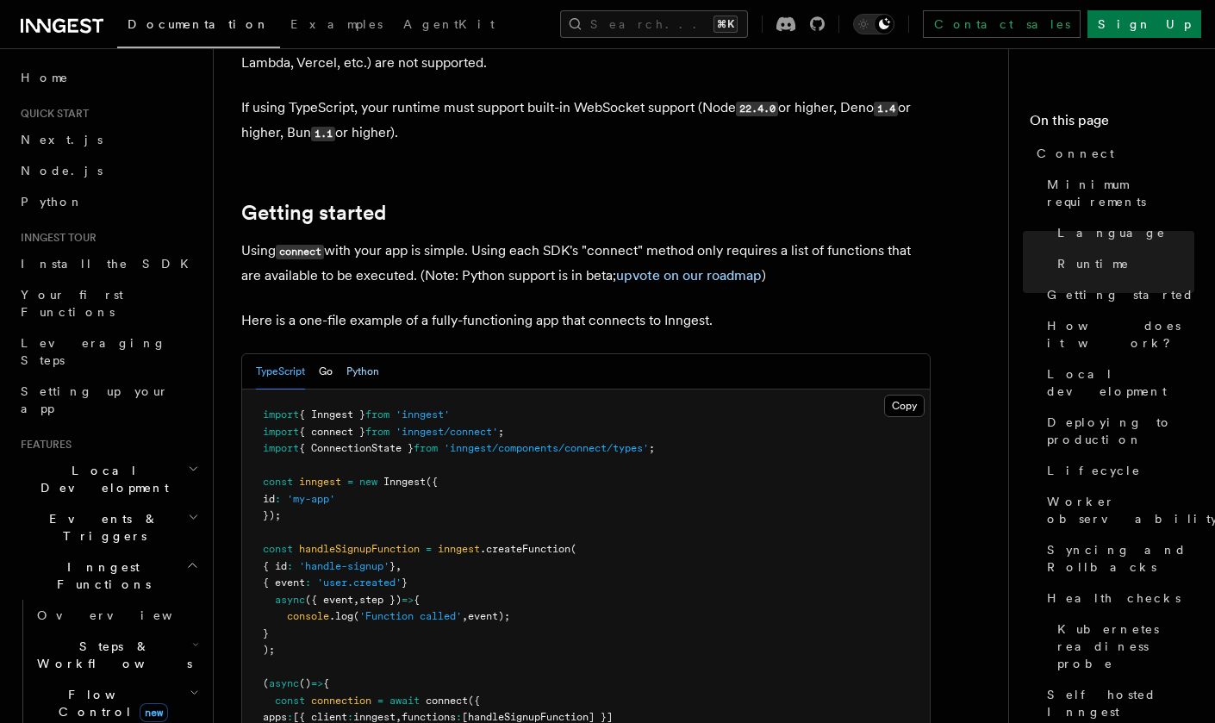
click at [358, 354] on button "Python" at bounding box center [362, 371] width 33 height 35
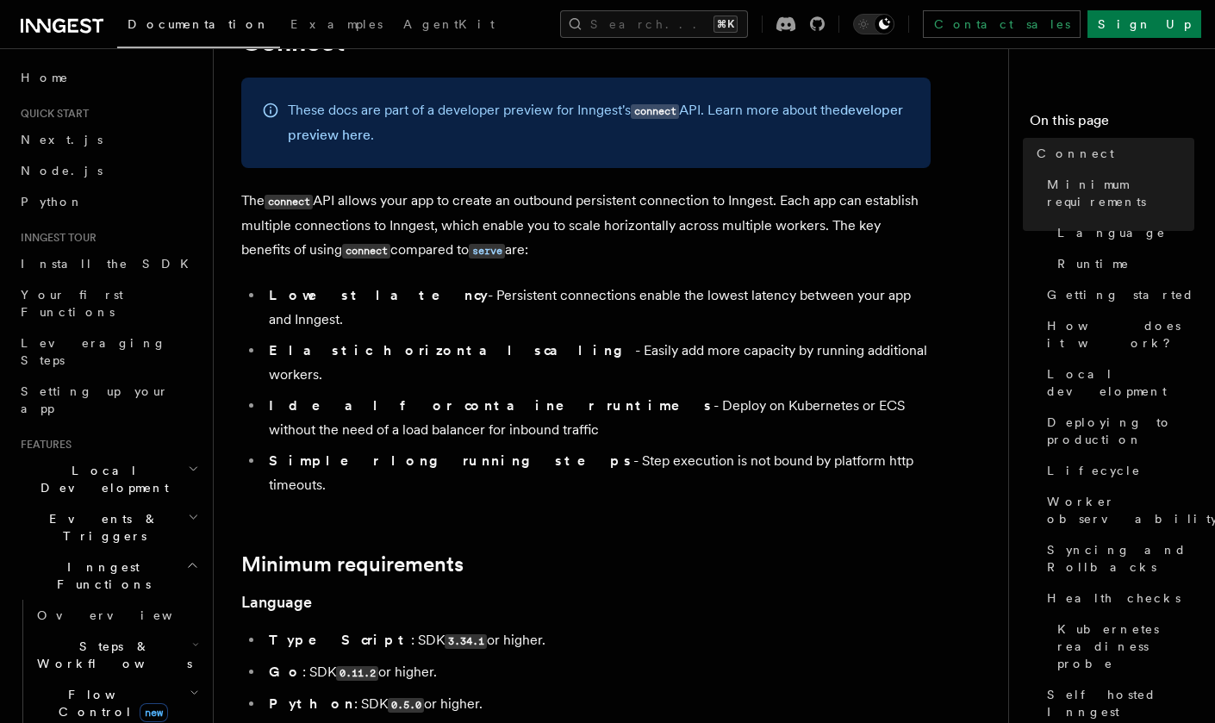
scroll to position [88, 0]
